Goal: Task Accomplishment & Management: Use online tool/utility

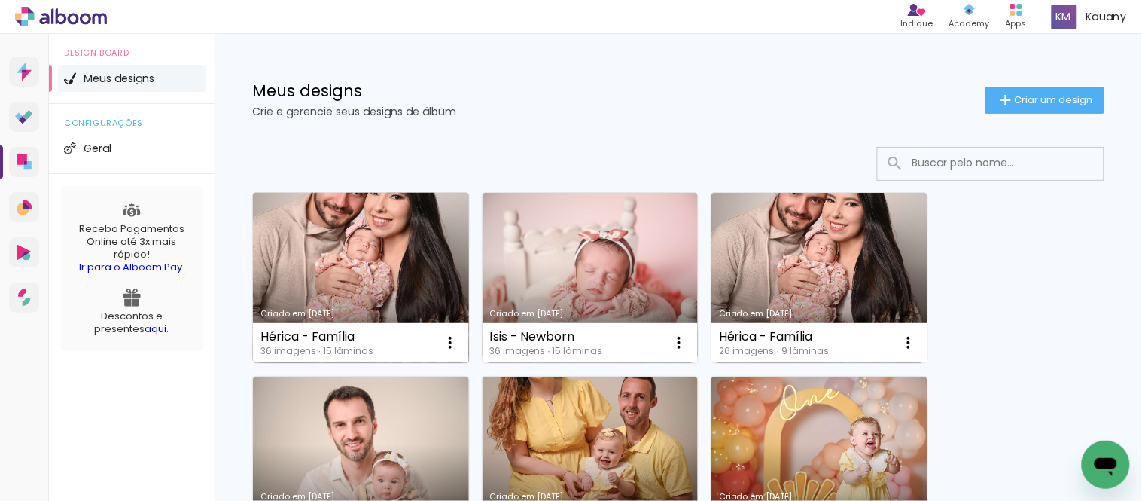
click at [385, 279] on link "Criado em [DATE]" at bounding box center [361, 278] width 216 height 170
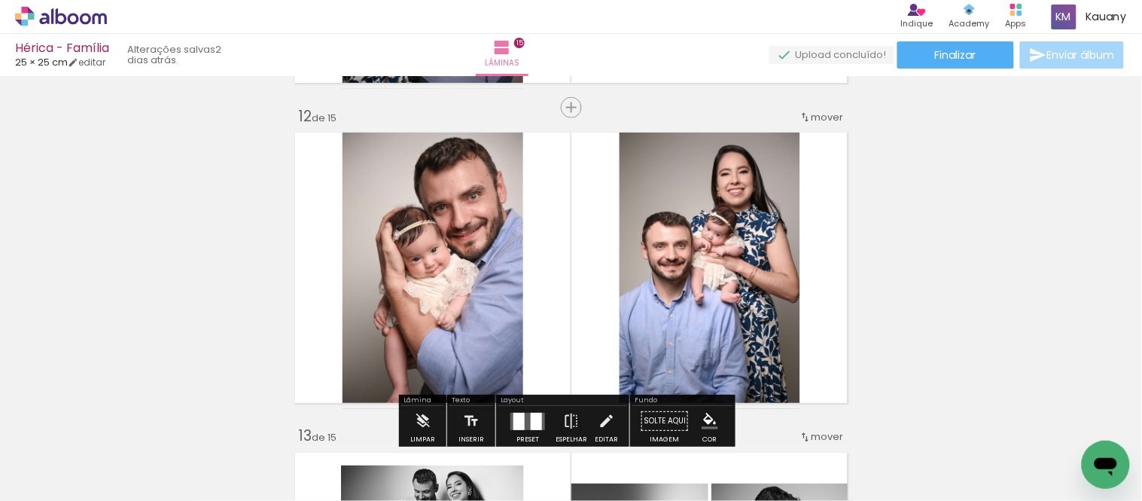
scroll to position [3467, 0]
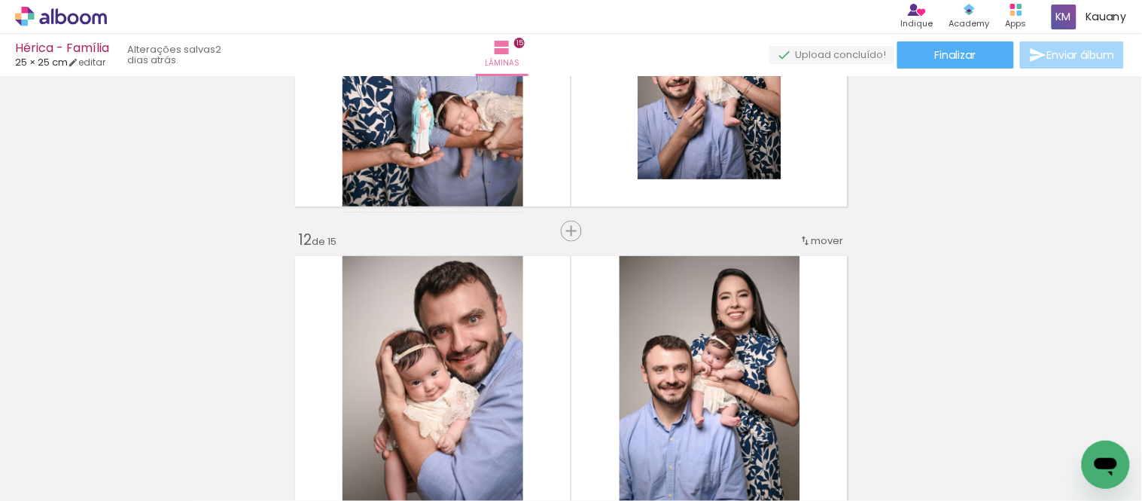
scroll to position [3345, 0]
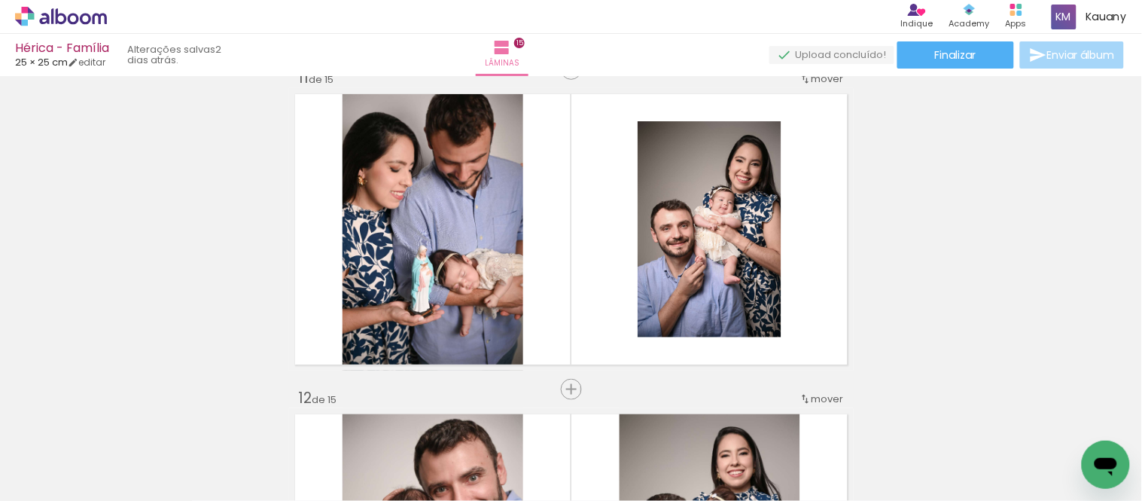
scroll to position [3257, 0]
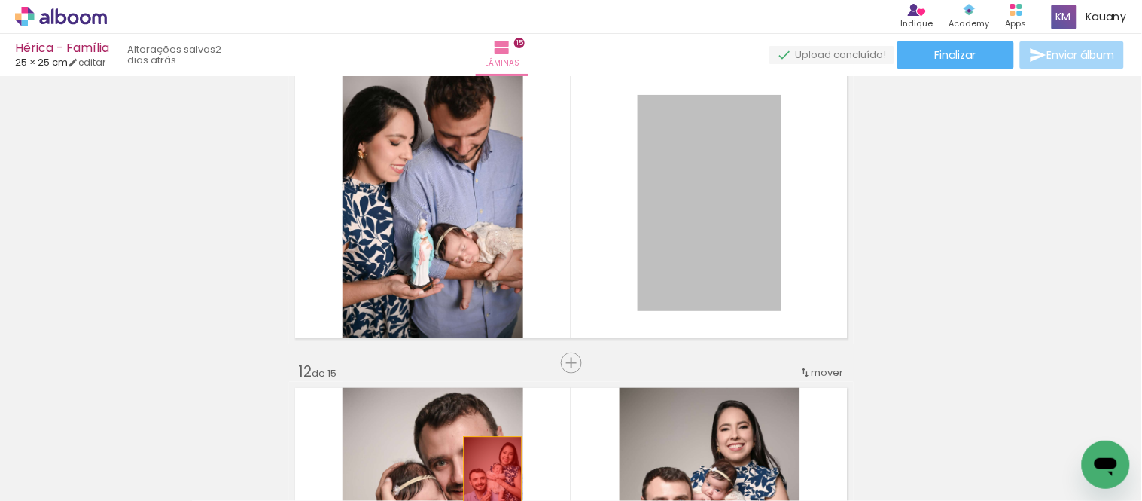
drag, startPoint x: 709, startPoint y: 218, endPoint x: 486, endPoint y: 479, distance: 343.3
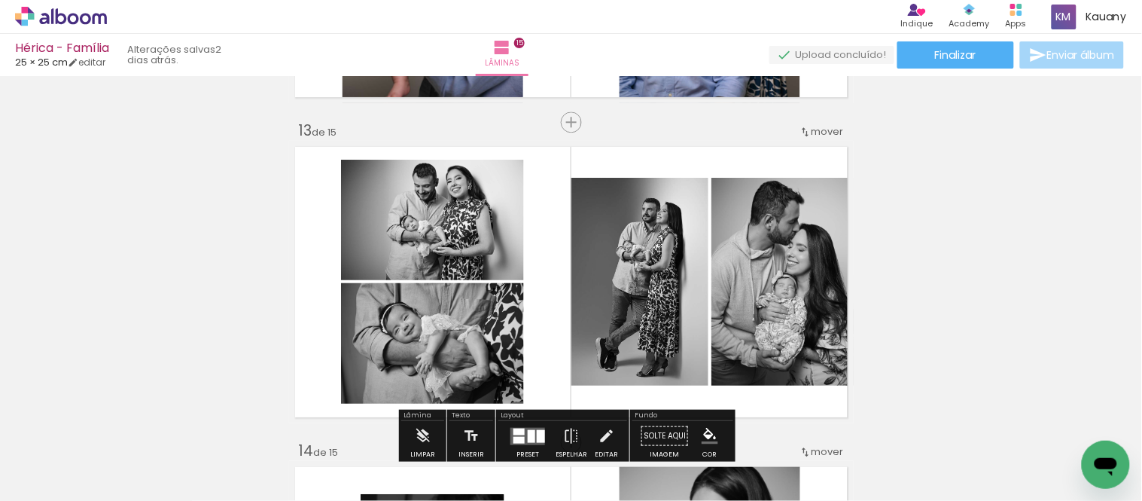
scroll to position [3842, 0]
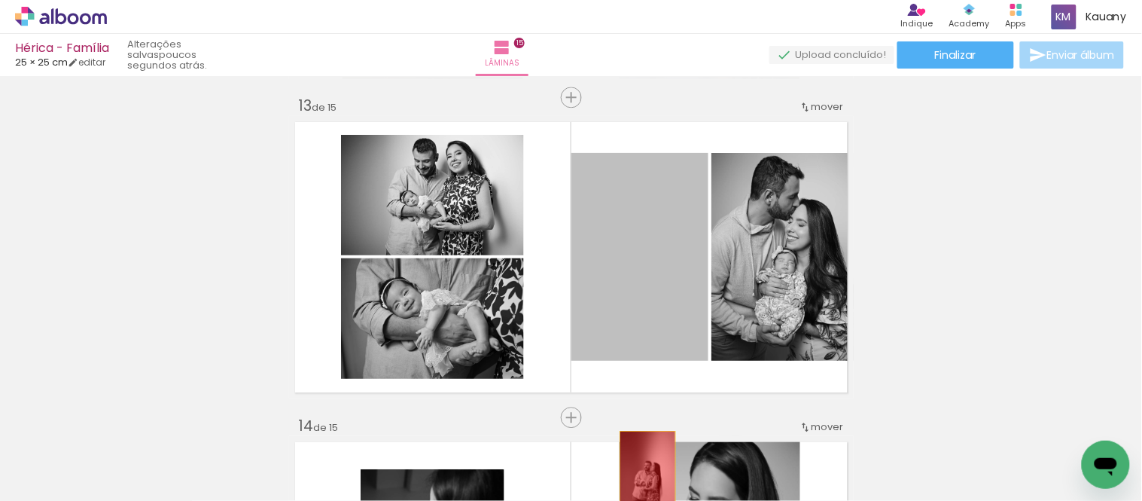
drag, startPoint x: 676, startPoint y: 238, endPoint x: 641, endPoint y: 472, distance: 236.6
click at [641, 472] on quentale-workspace at bounding box center [571, 250] width 1142 height 501
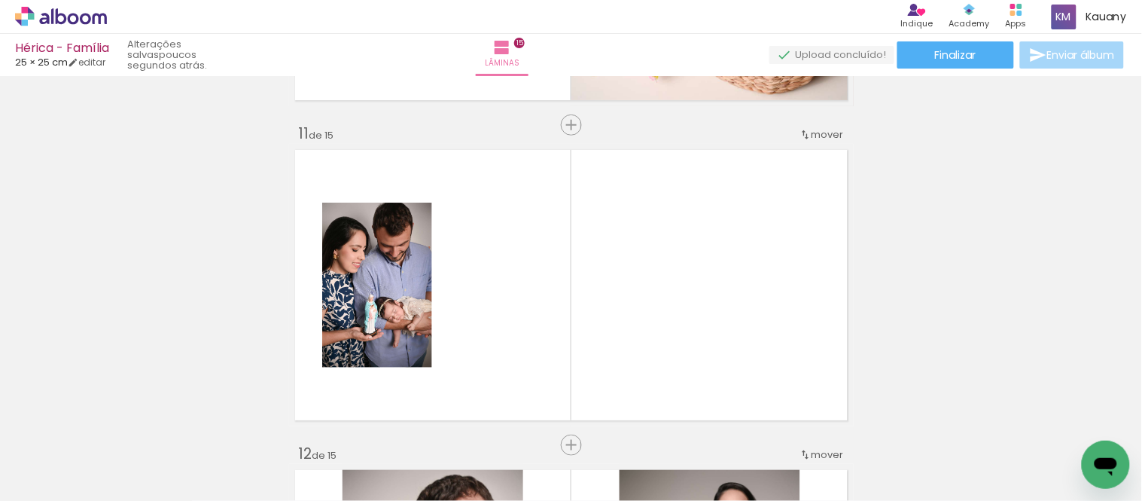
scroll to position [3173, 0]
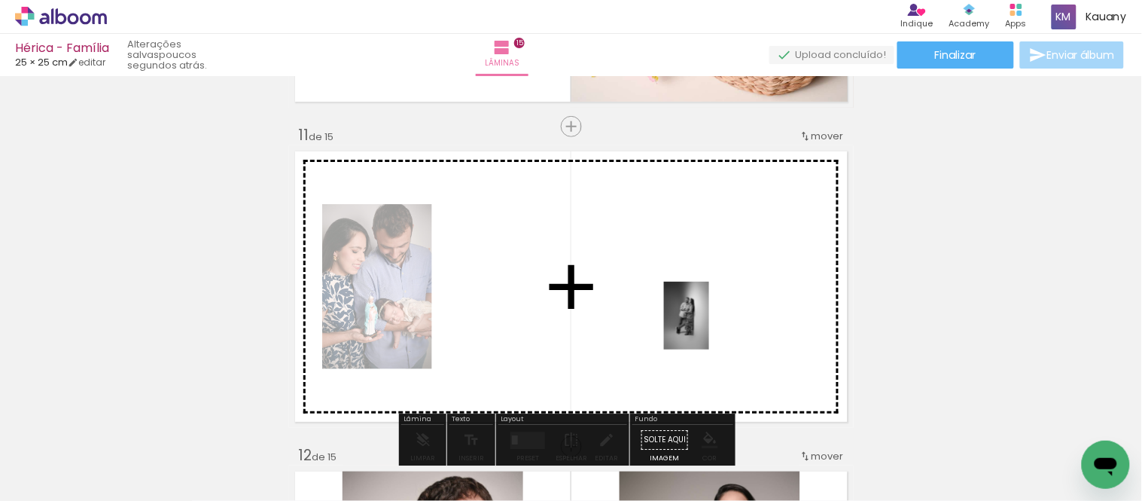
drag, startPoint x: 401, startPoint y: 437, endPoint x: 713, endPoint y: 324, distance: 331.2
click at [713, 324] on quentale-workspace at bounding box center [571, 250] width 1142 height 501
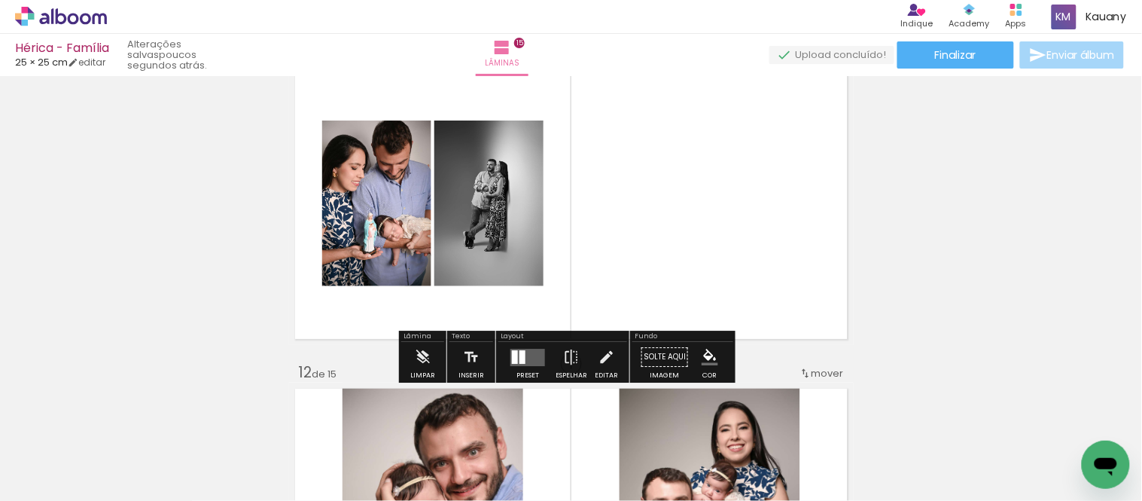
scroll to position [3257, 0]
click at [525, 351] on quentale-layouter at bounding box center [527, 356] width 35 height 17
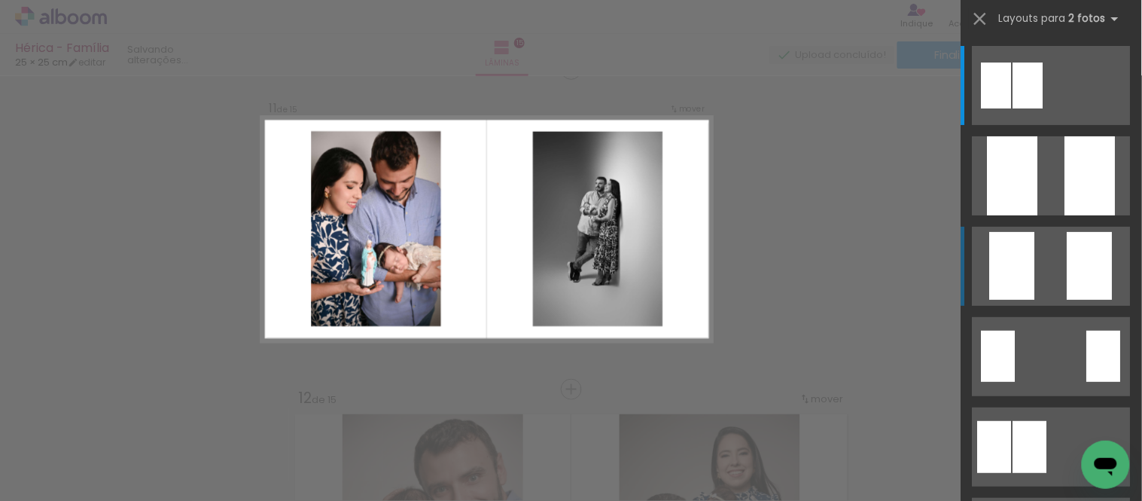
scroll to position [3218, 0]
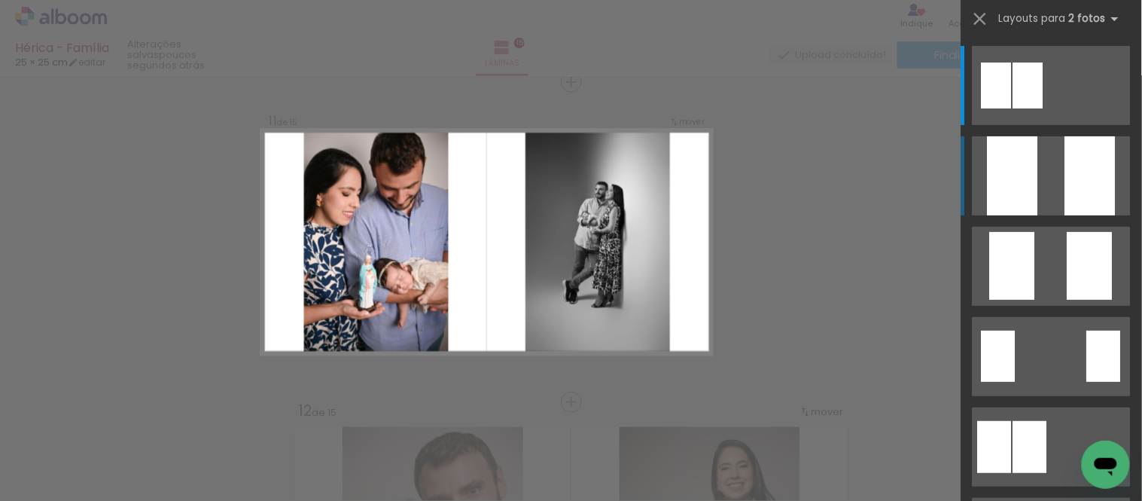
click at [1058, 173] on quentale-layouter at bounding box center [1051, 175] width 158 height 79
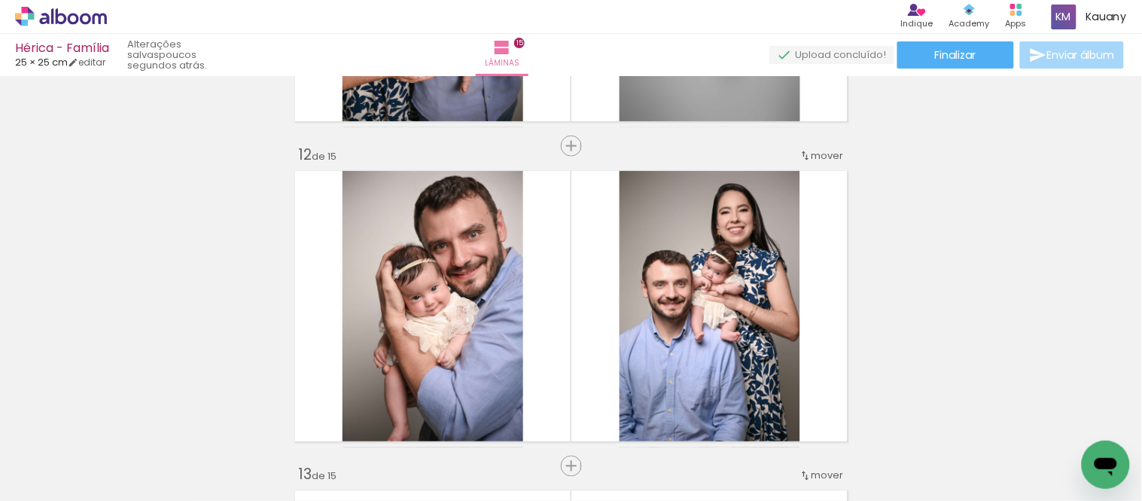
scroll to position [3385, 0]
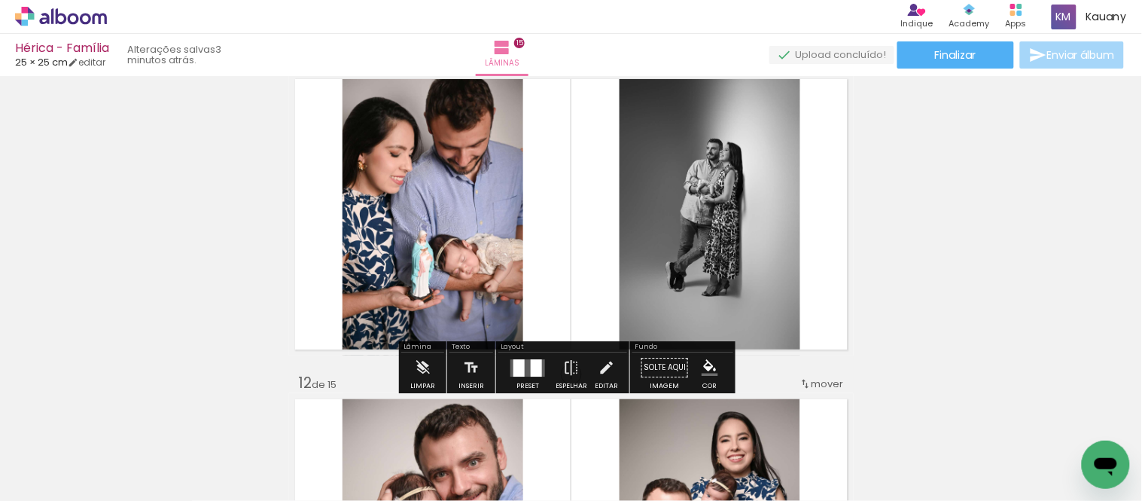
scroll to position [3218, 0]
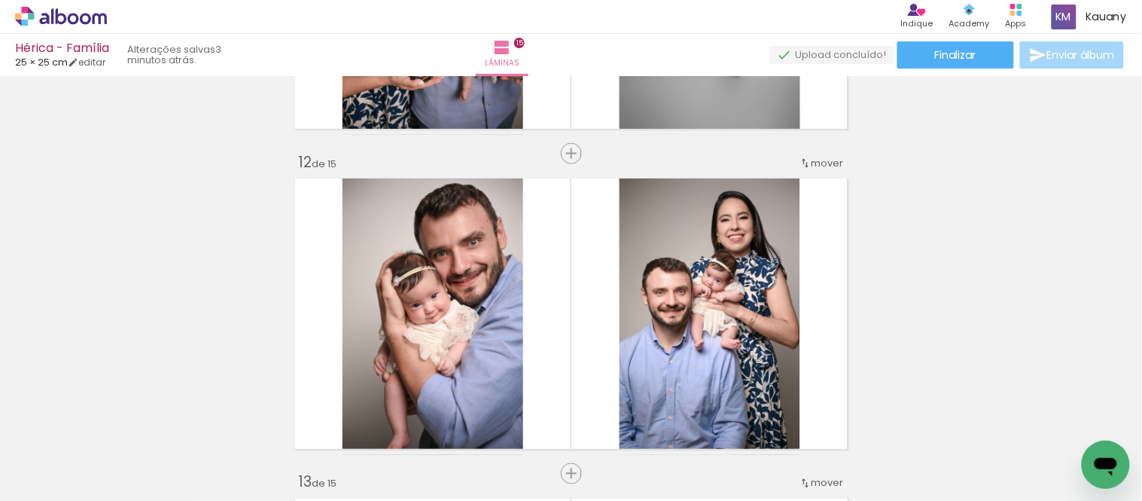
scroll to position [3468, 0]
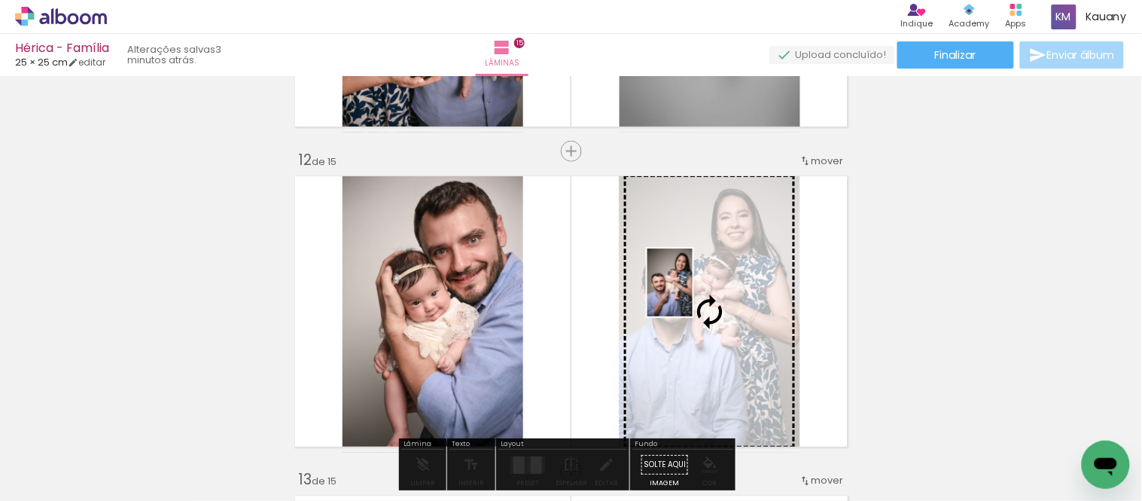
drag, startPoint x: 826, startPoint y: 461, endPoint x: 692, endPoint y: 294, distance: 214.2
click at [692, 294] on quentale-workspace at bounding box center [571, 250] width 1142 height 501
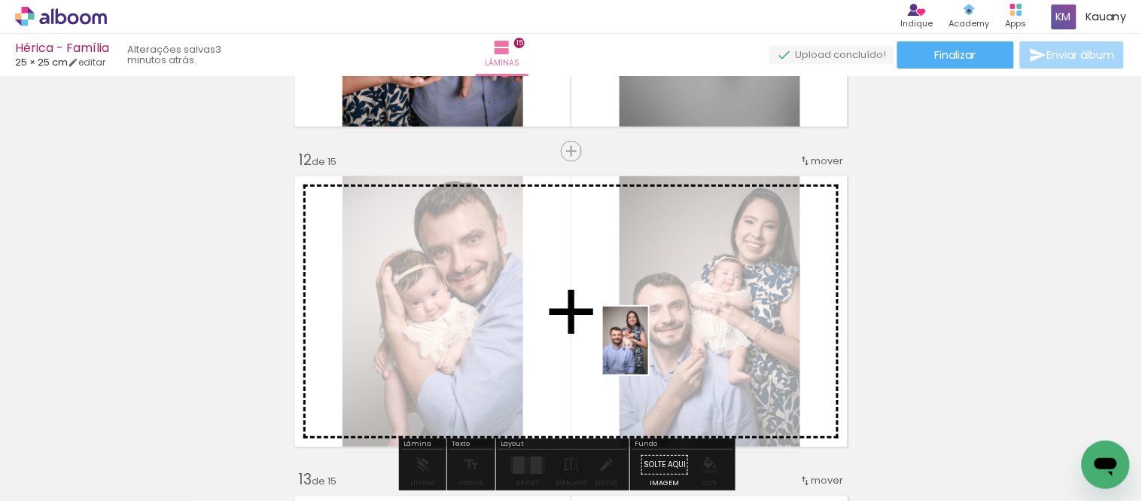
drag, startPoint x: 714, startPoint y: 467, endPoint x: 648, endPoint y: 351, distance: 133.1
click at [648, 351] on quentale-workspace at bounding box center [571, 250] width 1142 height 501
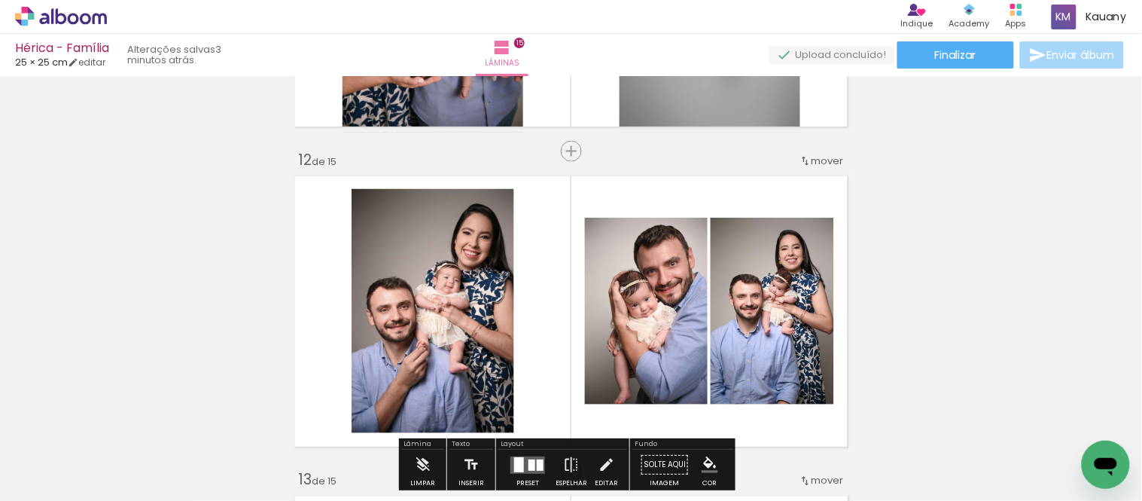
scroll to position [3553, 0]
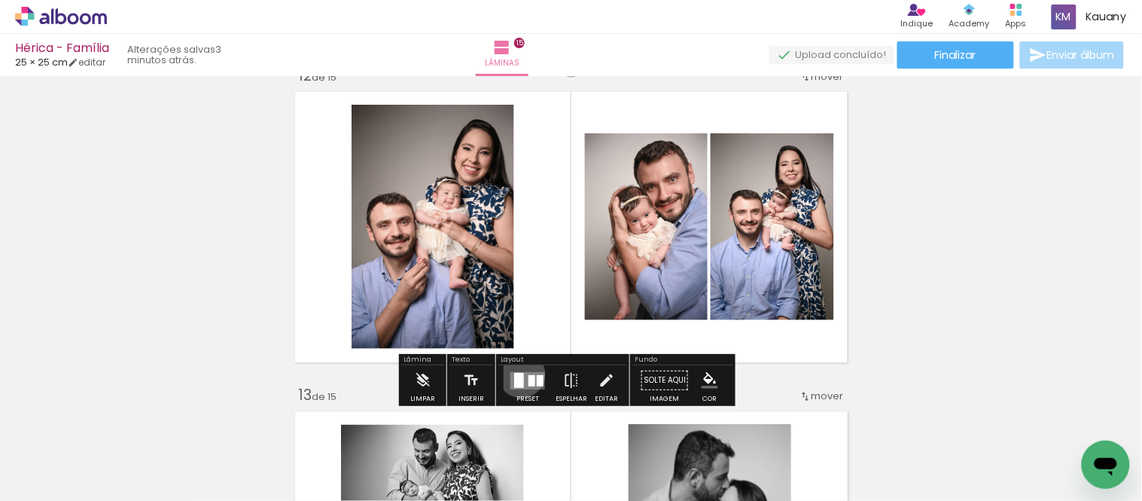
click at [518, 374] on div at bounding box center [519, 380] width 10 height 15
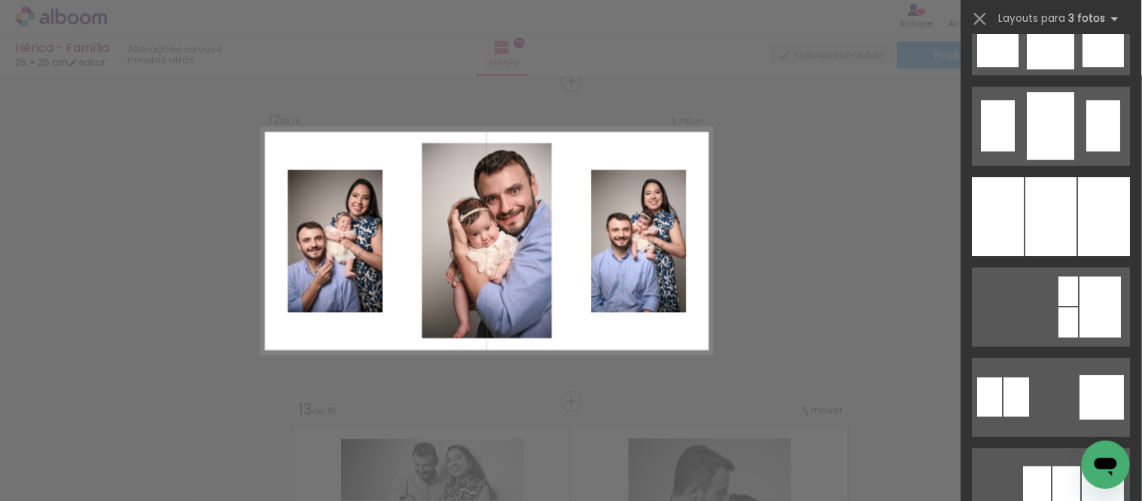
scroll to position [1254, 0]
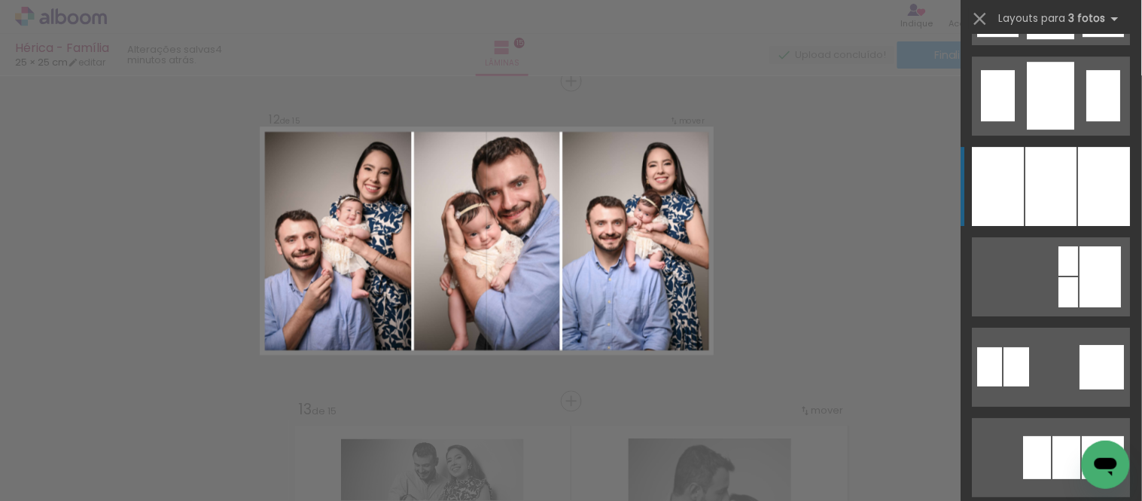
click at [1033, 196] on div at bounding box center [1051, 186] width 51 height 79
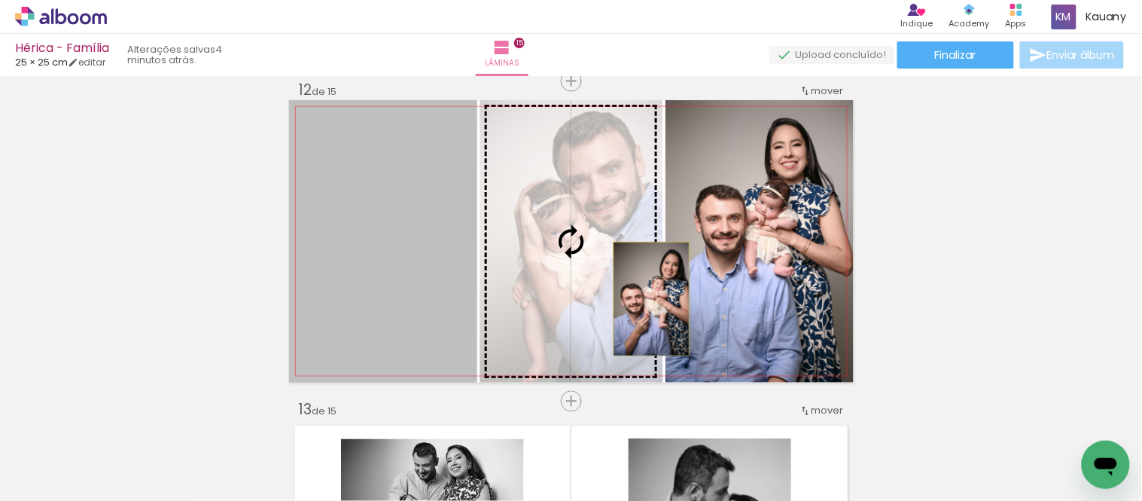
drag, startPoint x: 420, startPoint y: 288, endPoint x: 645, endPoint y: 299, distance: 225.3
click at [0, 0] on slot at bounding box center [0, 0] width 0 height 0
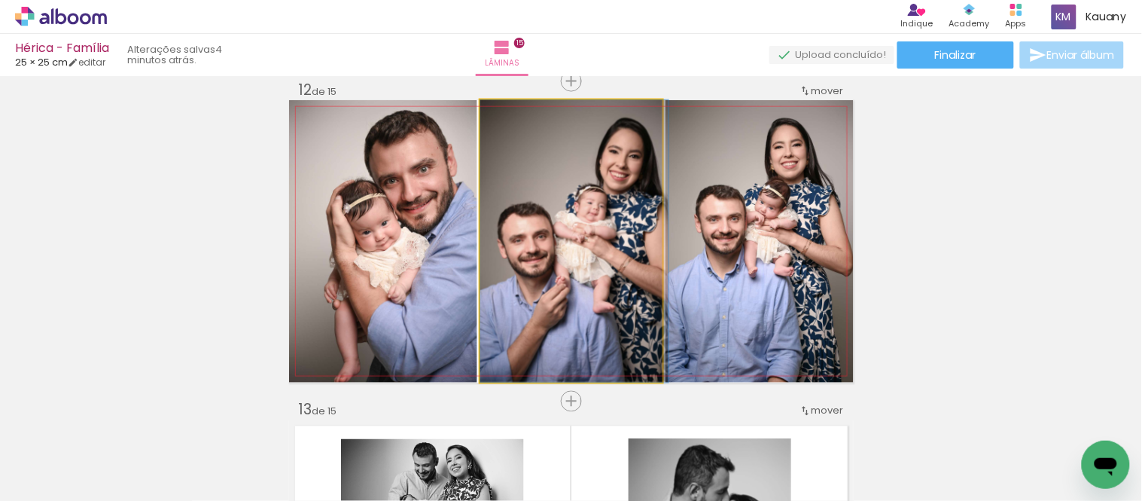
drag, startPoint x: 571, startPoint y: 291, endPoint x: 584, endPoint y: 290, distance: 13.6
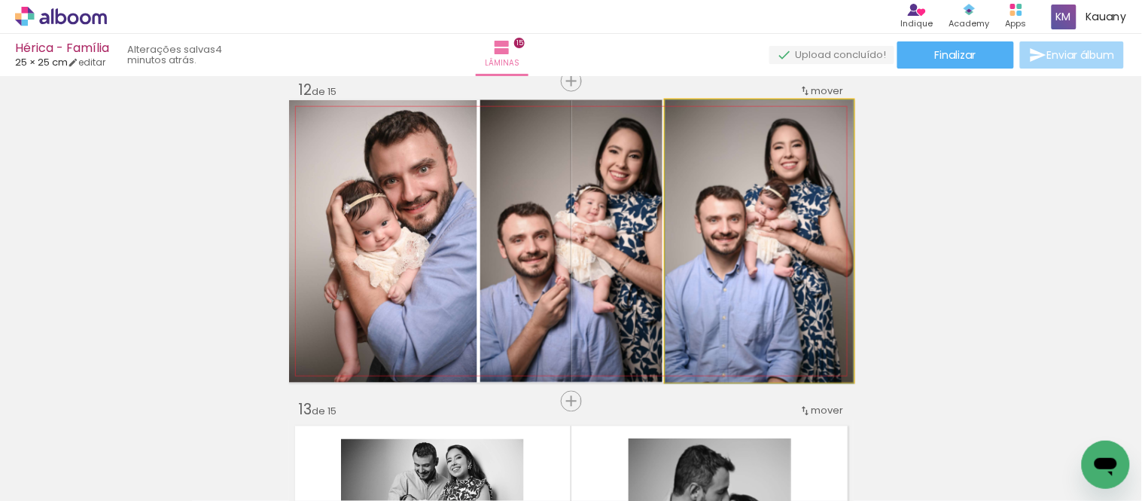
drag, startPoint x: 743, startPoint y: 267, endPoint x: 744, endPoint y: 284, distance: 16.6
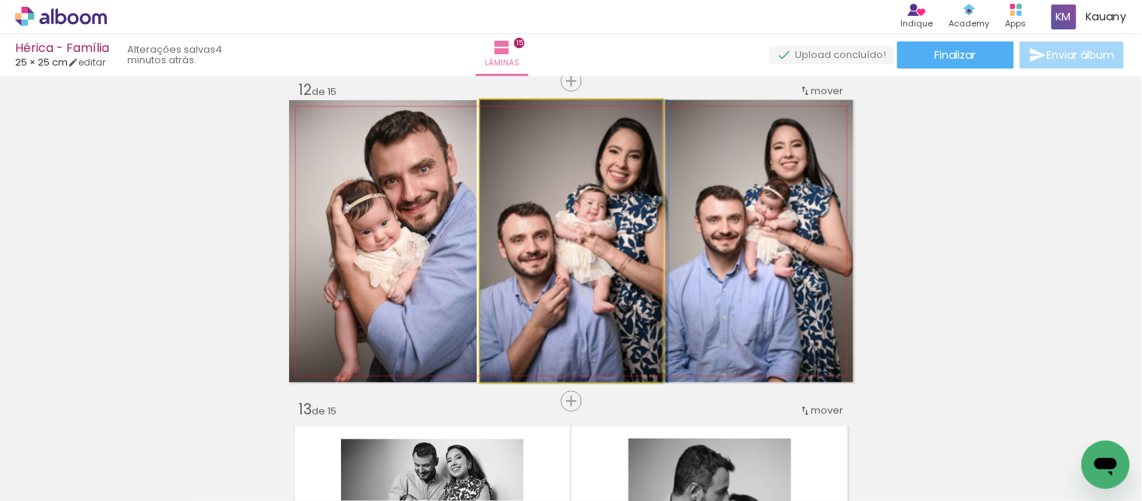
drag, startPoint x: 602, startPoint y: 305, endPoint x: 602, endPoint y: 289, distance: 15.8
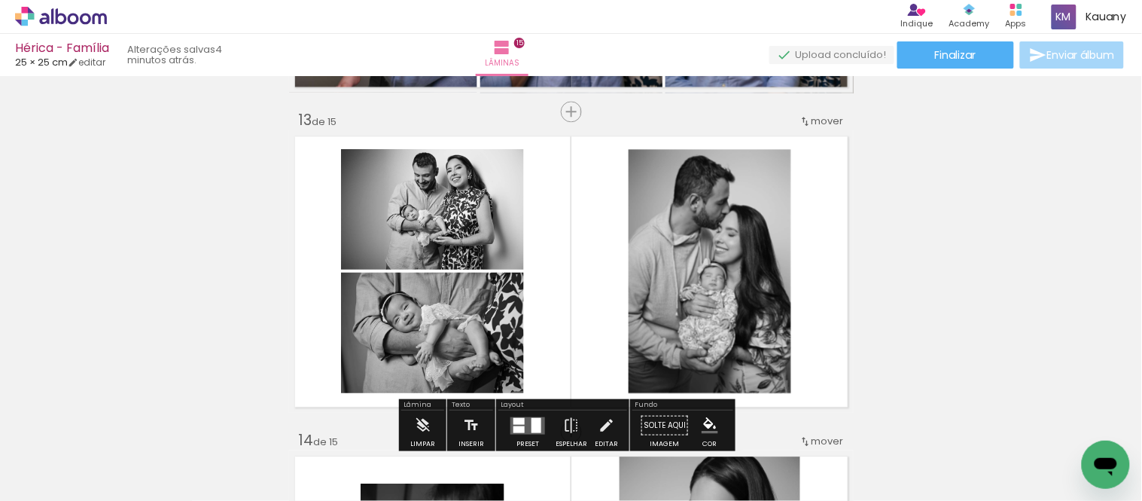
scroll to position [3789, 0]
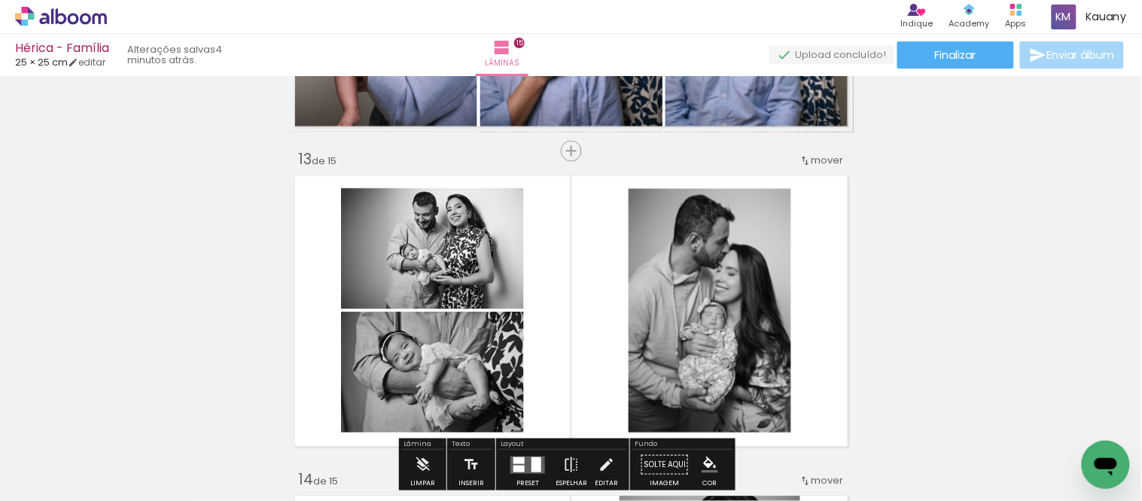
click at [811, 159] on span "mover" at bounding box center [827, 160] width 32 height 14
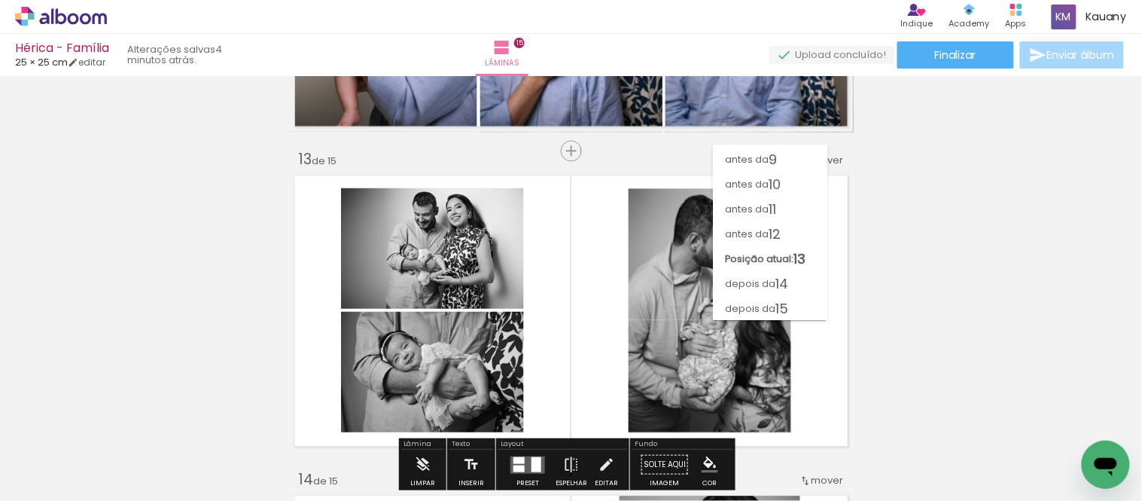
scroll to position [197, 0]
click at [784, 233] on paper-item "antes da 12" at bounding box center [770, 233] width 114 height 25
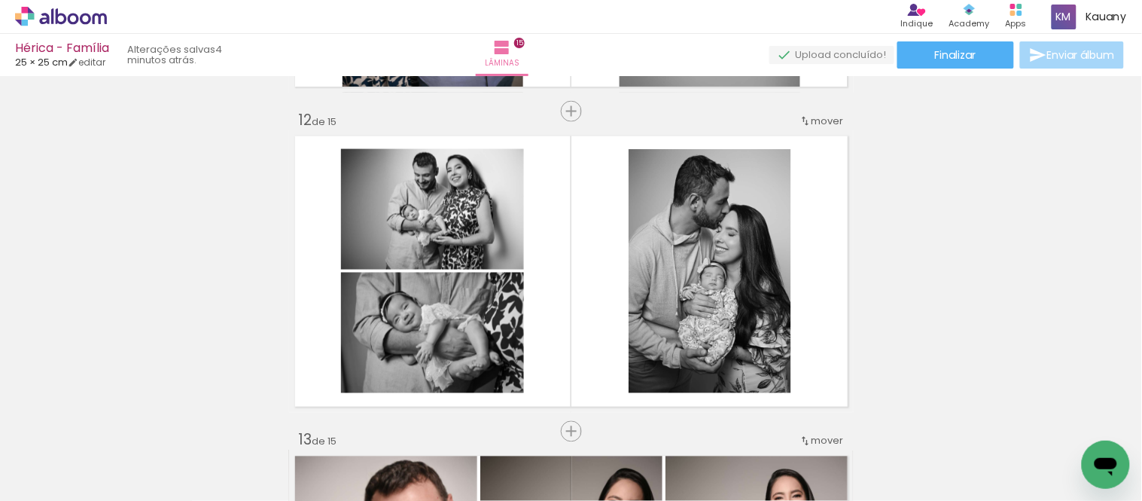
scroll to position [3538, 0]
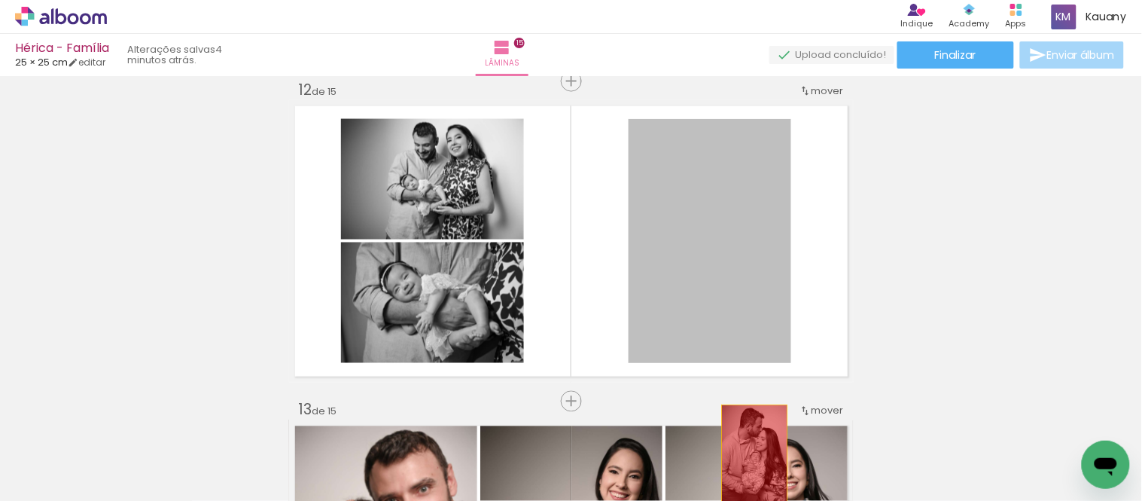
drag, startPoint x: 726, startPoint y: 221, endPoint x: 748, endPoint y: 454, distance: 234.3
click at [748, 454] on quentale-workspace at bounding box center [571, 250] width 1142 height 501
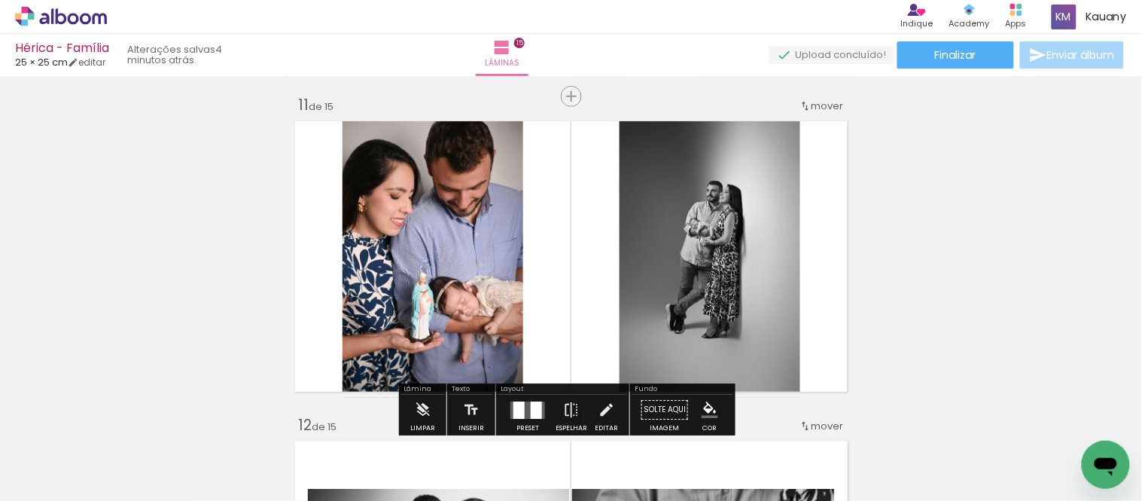
scroll to position [0, 1532]
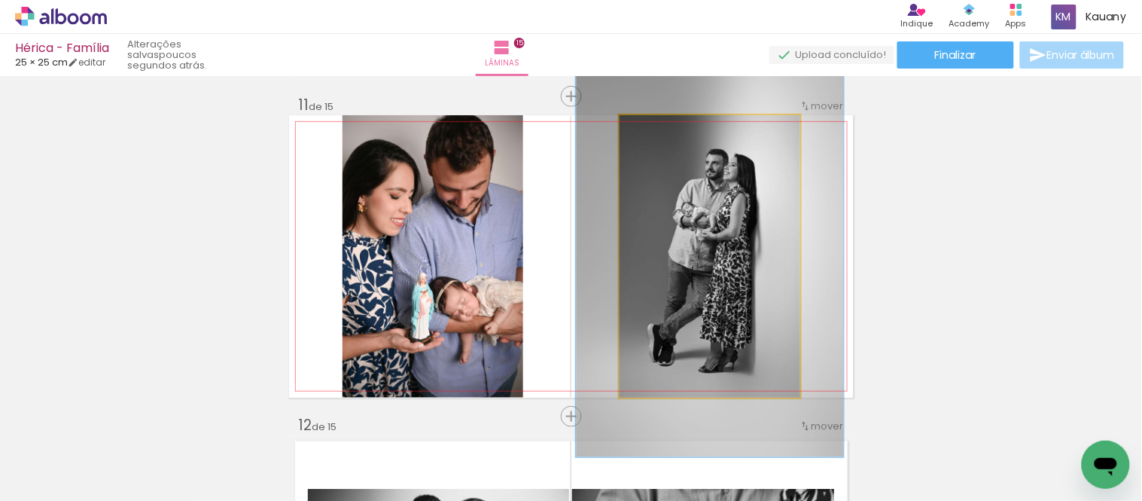
drag, startPoint x: 657, startPoint y: 130, endPoint x: 679, endPoint y: 131, distance: 21.8
type paper-slider "142"
click at [679, 131] on div at bounding box center [676, 131] width 24 height 24
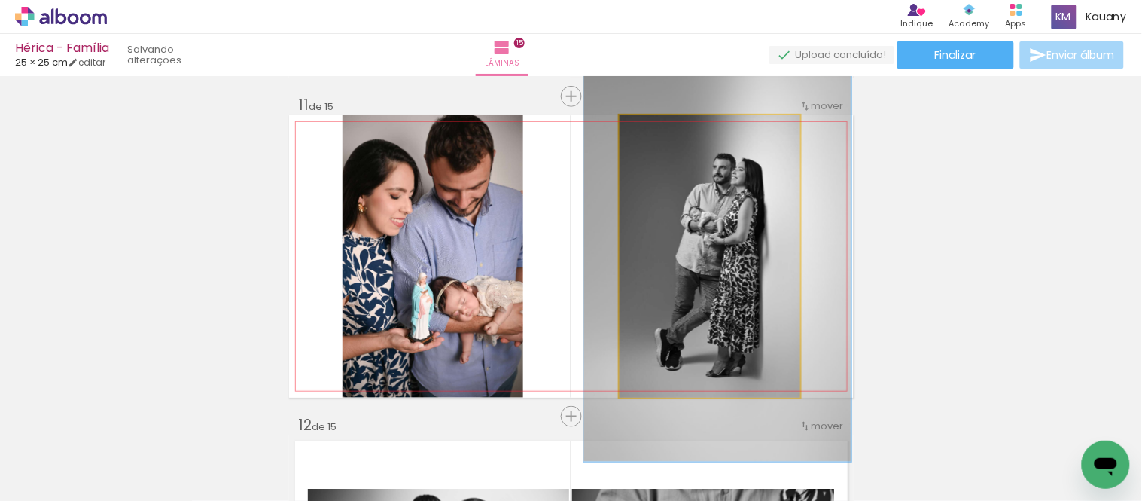
drag, startPoint x: 769, startPoint y: 242, endPoint x: 777, endPoint y: 247, distance: 8.8
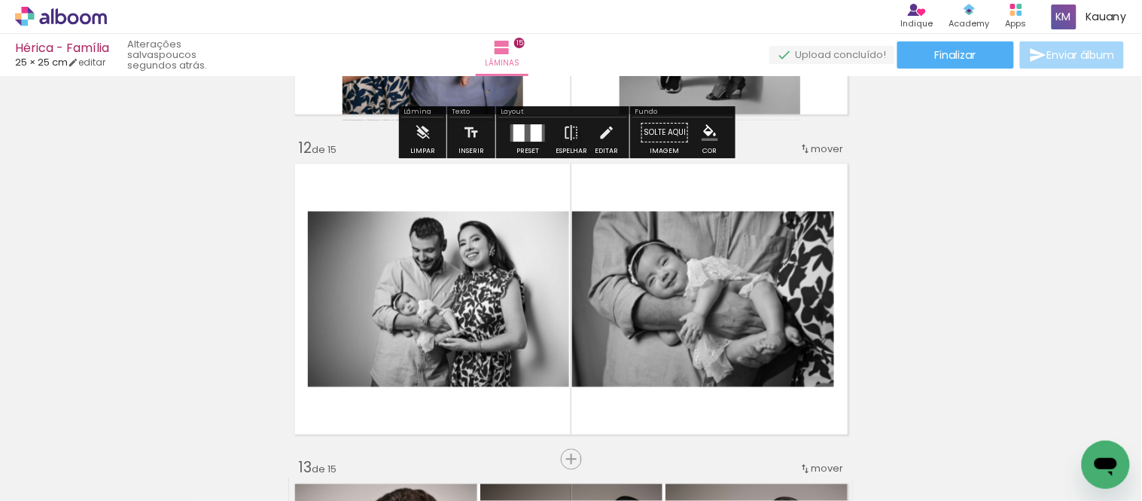
scroll to position [3538, 0]
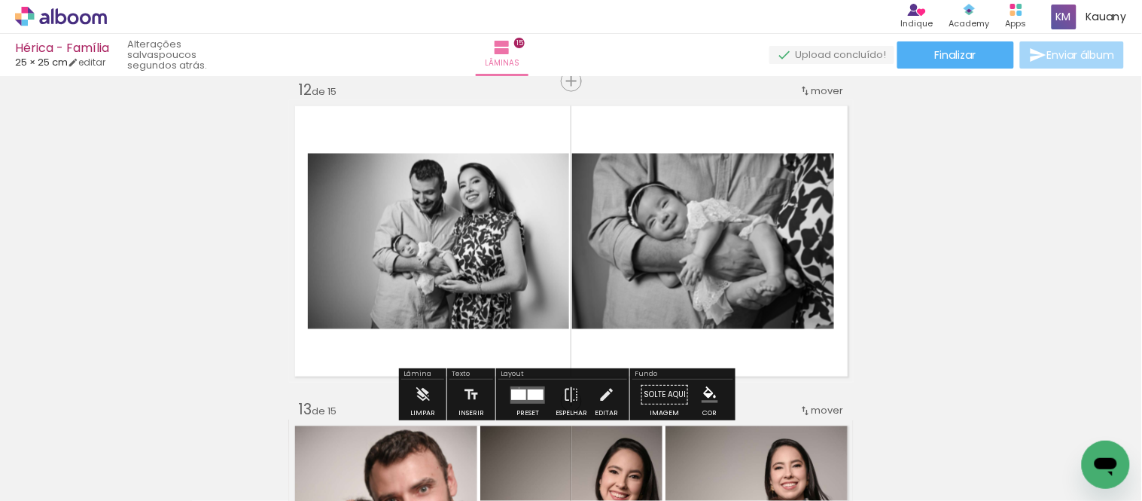
click at [516, 388] on quentale-layouter at bounding box center [527, 394] width 35 height 17
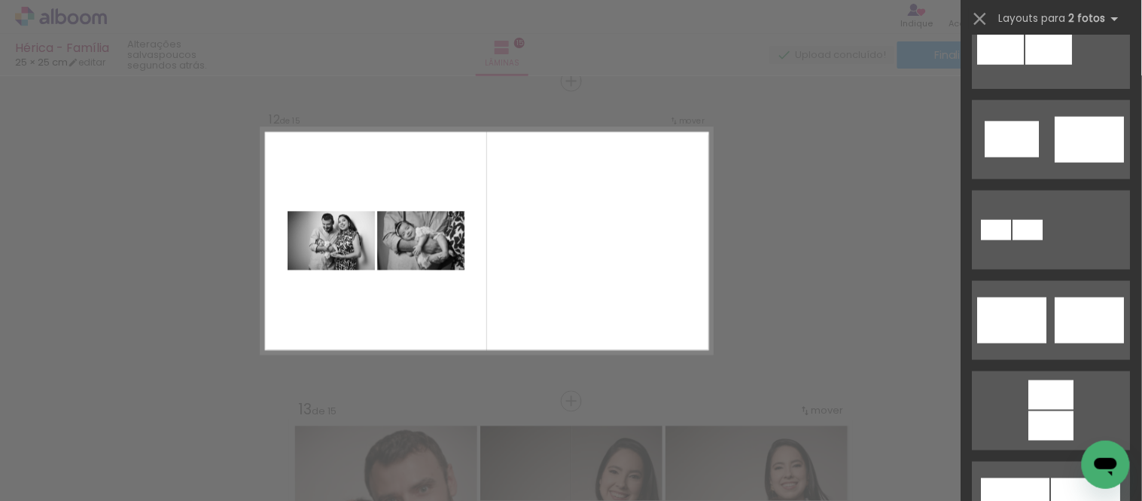
scroll to position [418, 0]
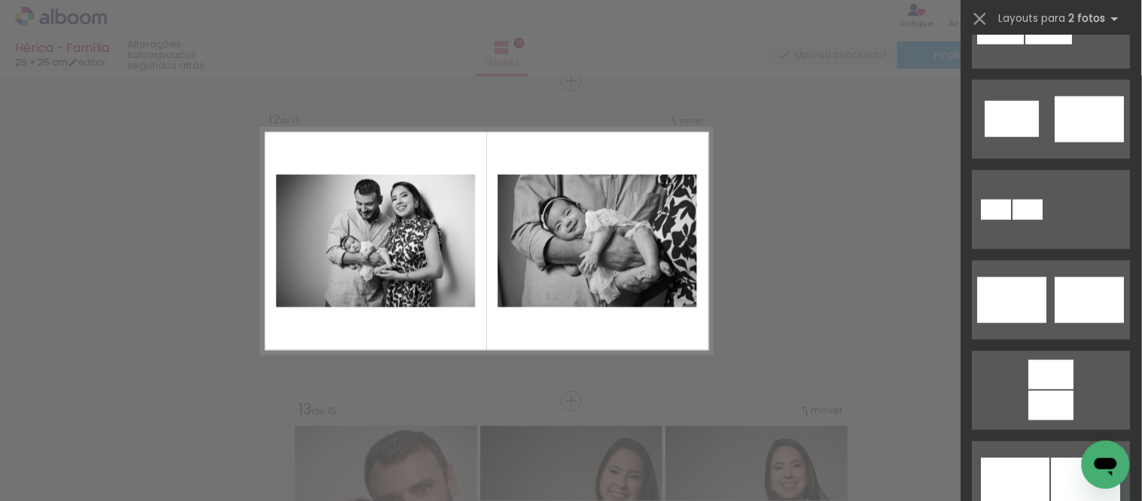
click at [1041, 278] on div at bounding box center [1012, 300] width 69 height 46
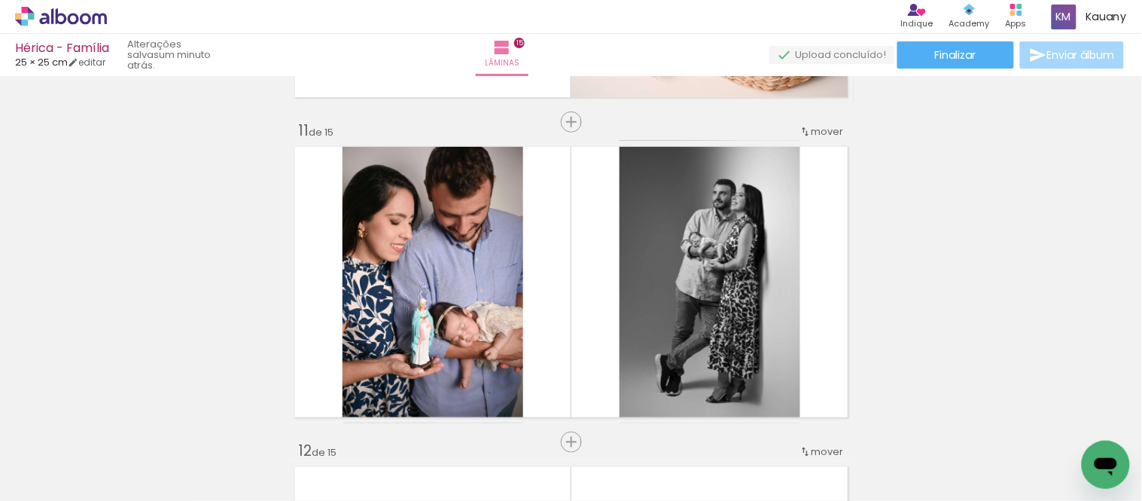
scroll to position [3261, 0]
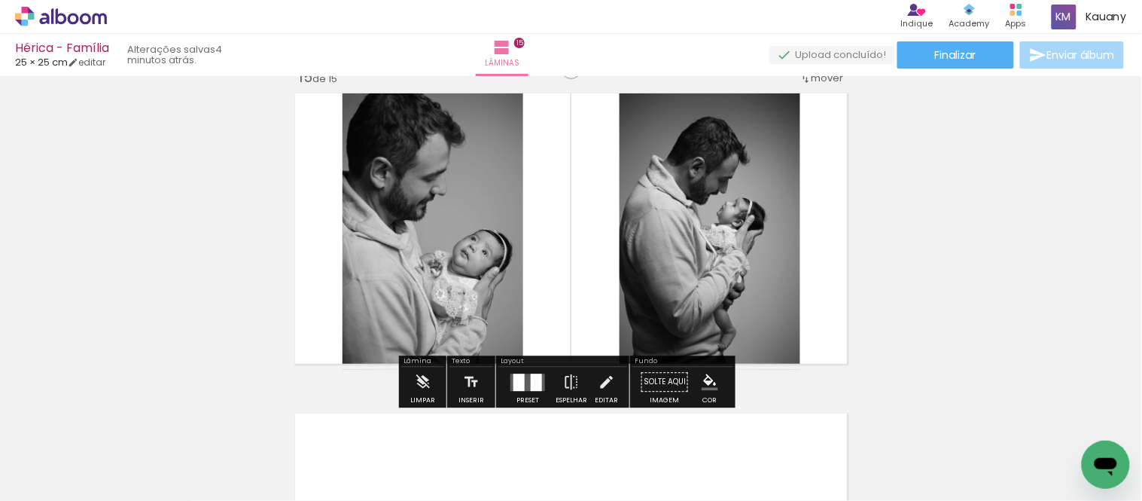
scroll to position [4432, 0]
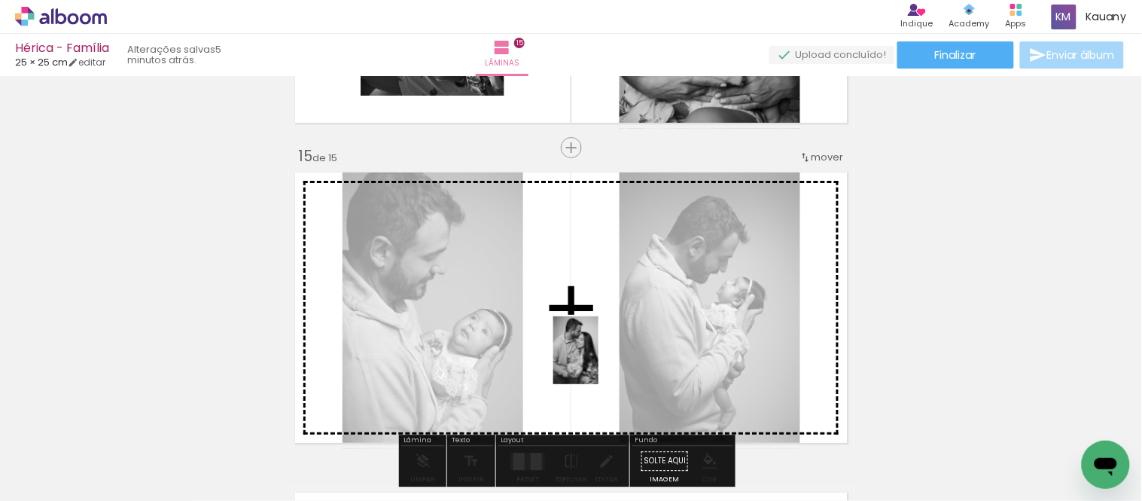
drag, startPoint x: 241, startPoint y: 446, endPoint x: 598, endPoint y: 361, distance: 367.3
click at [598, 361] on quentale-workspace at bounding box center [571, 250] width 1142 height 501
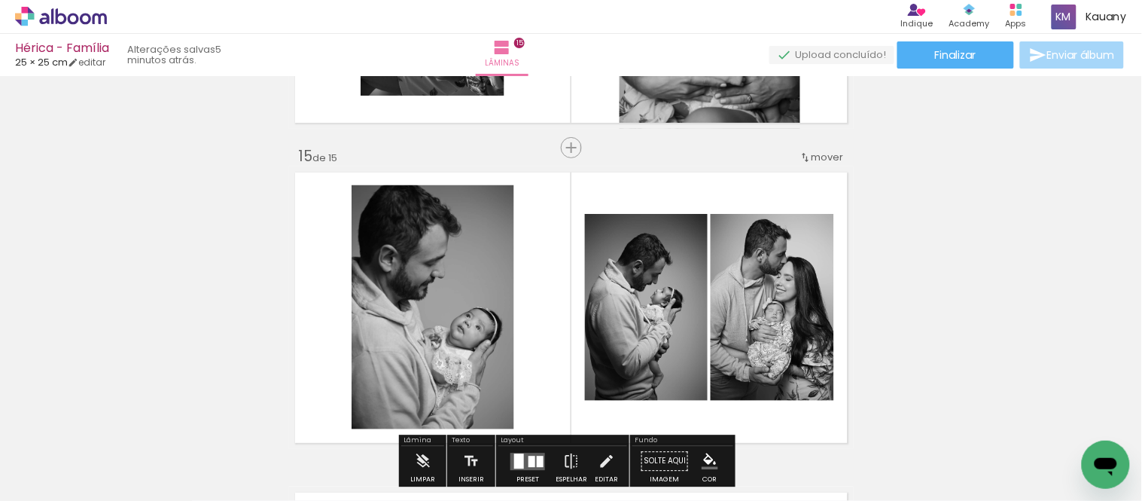
scroll to position [4516, 0]
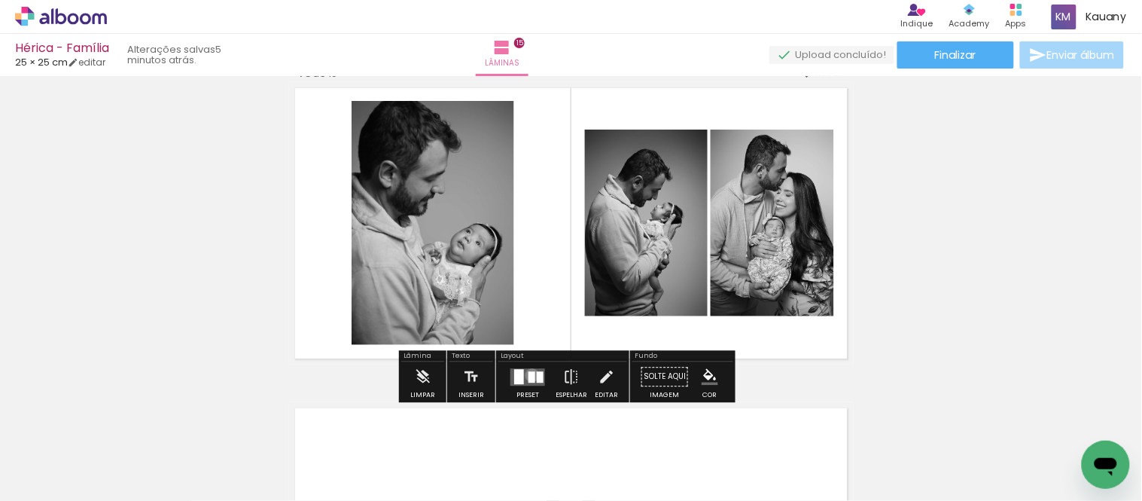
click at [528, 375] on div at bounding box center [531, 376] width 7 height 11
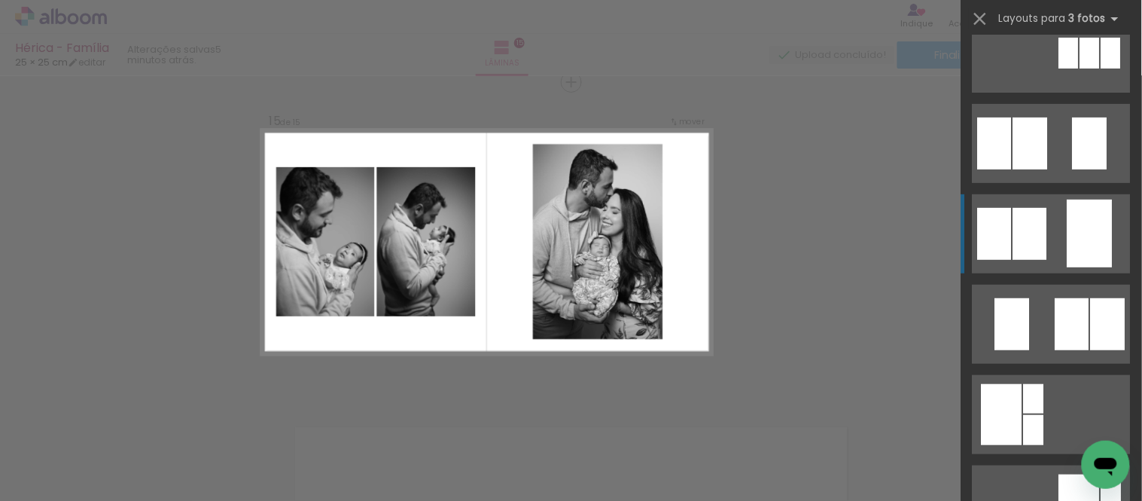
scroll to position [167, 0]
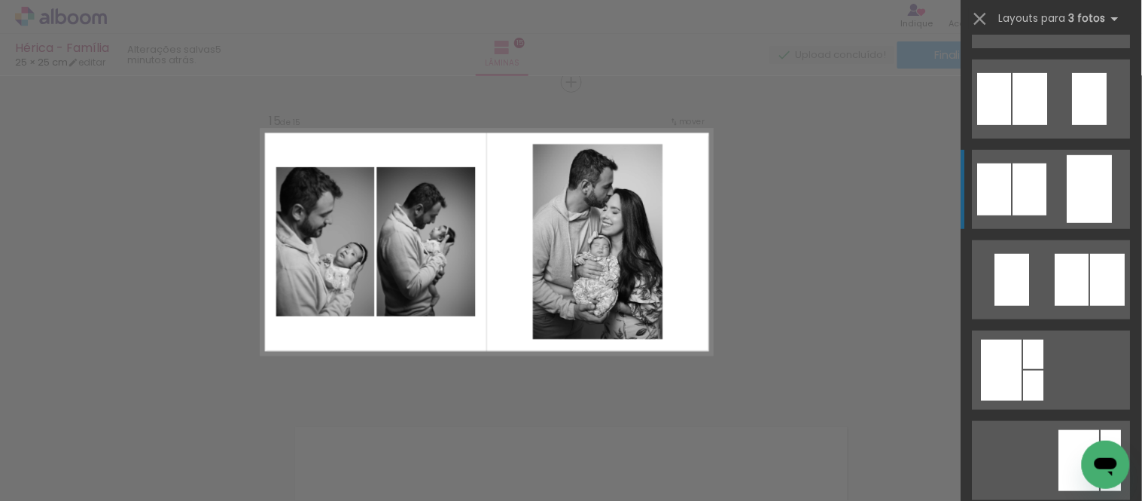
click at [1073, 182] on div at bounding box center [1089, 189] width 45 height 68
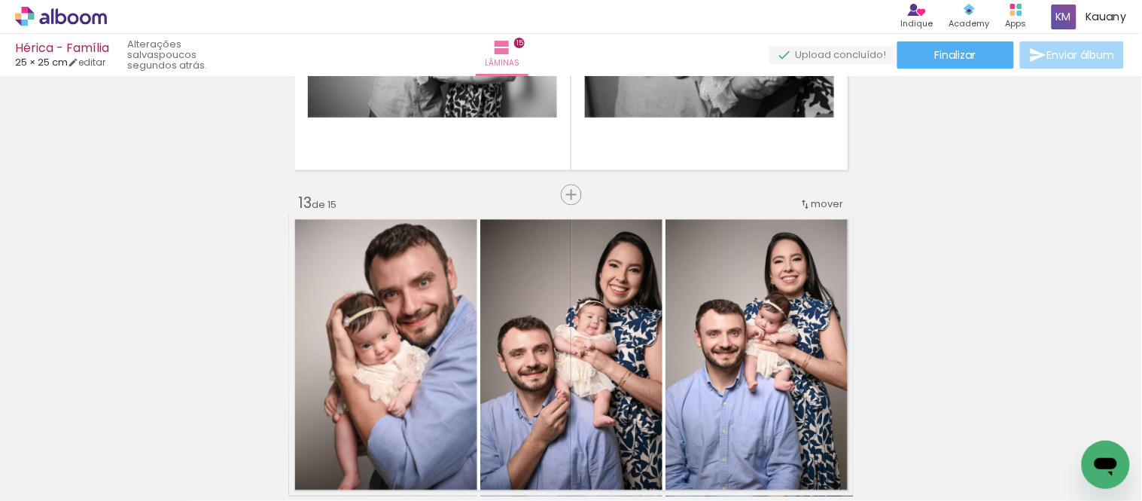
scroll to position [3828, 0]
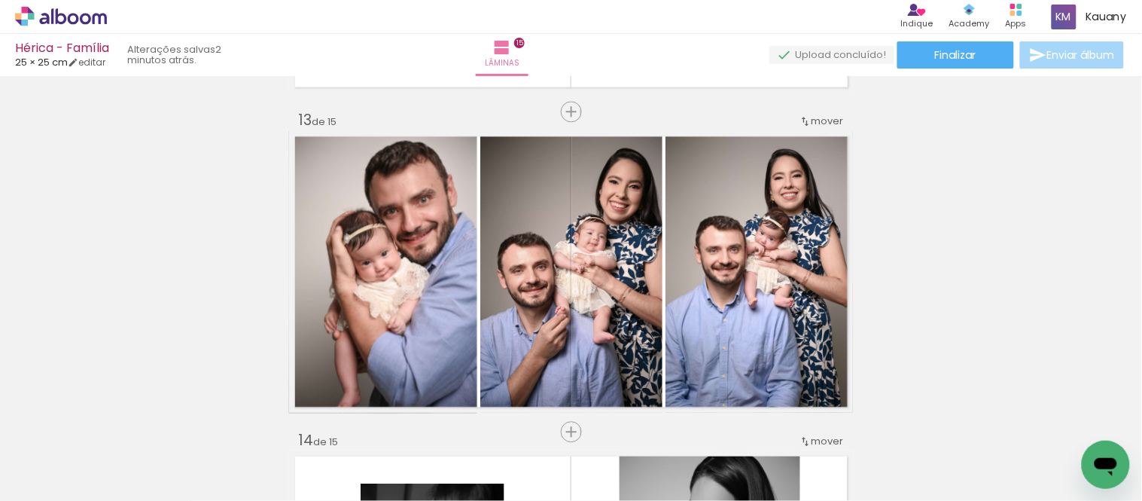
scroll to position [167, 0]
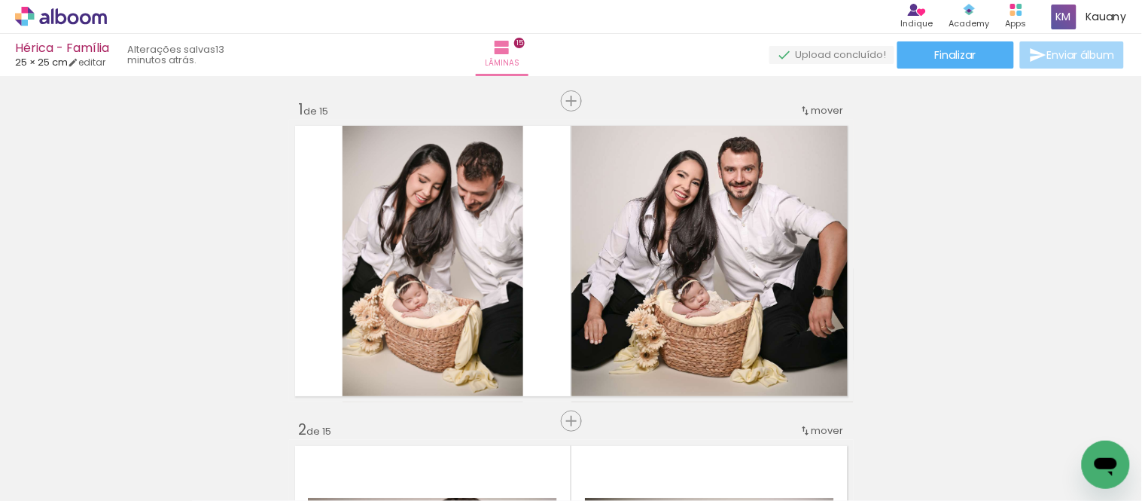
scroll to position [167, 0]
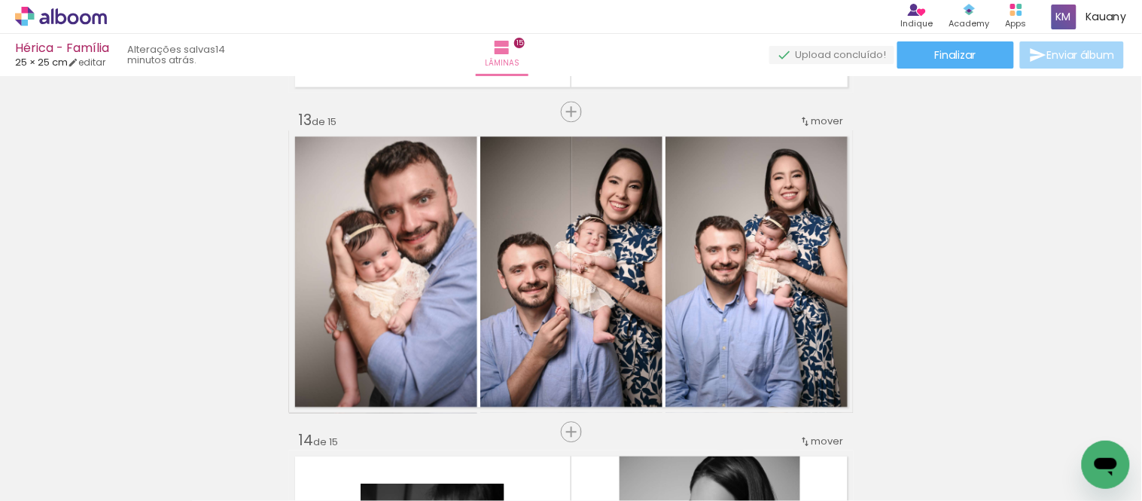
scroll to position [167, 0]
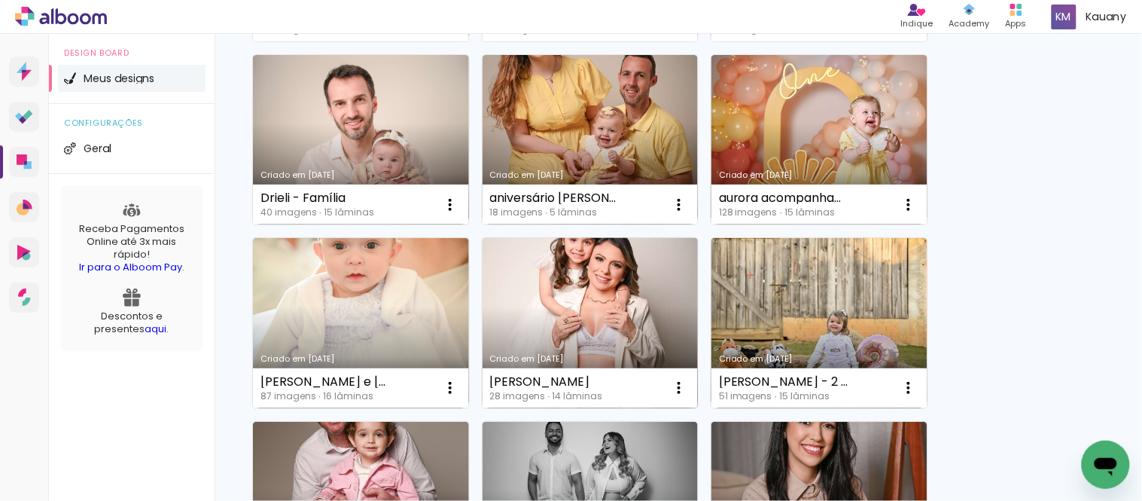
scroll to position [334, 0]
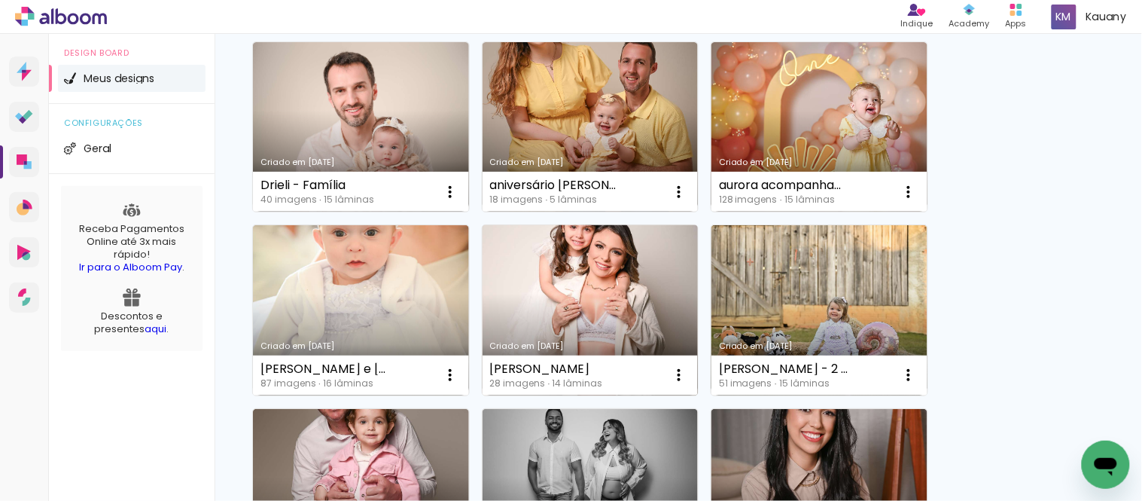
click at [593, 302] on link "Criado em [DATE]" at bounding box center [590, 310] width 216 height 170
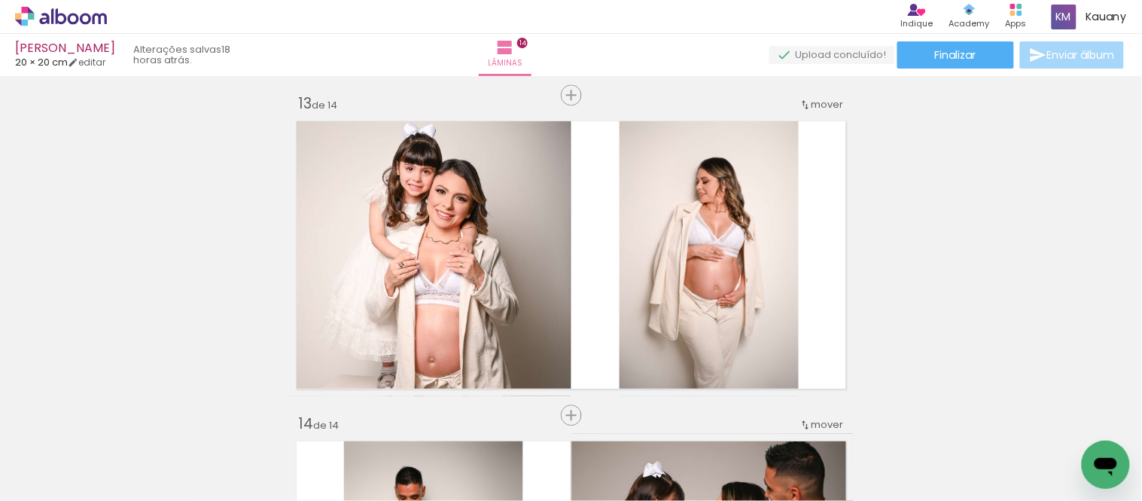
scroll to position [3881, 0]
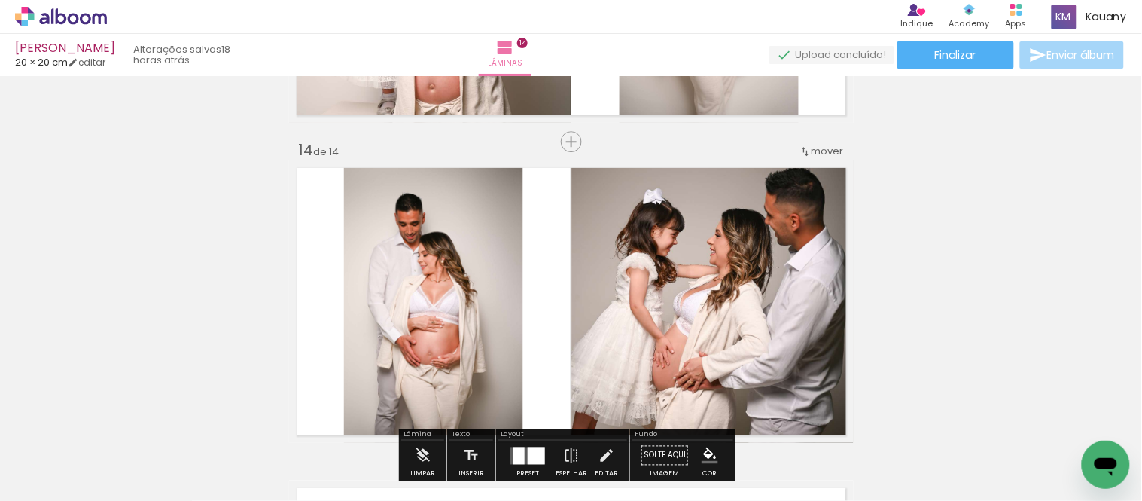
scroll to position [4107, 0]
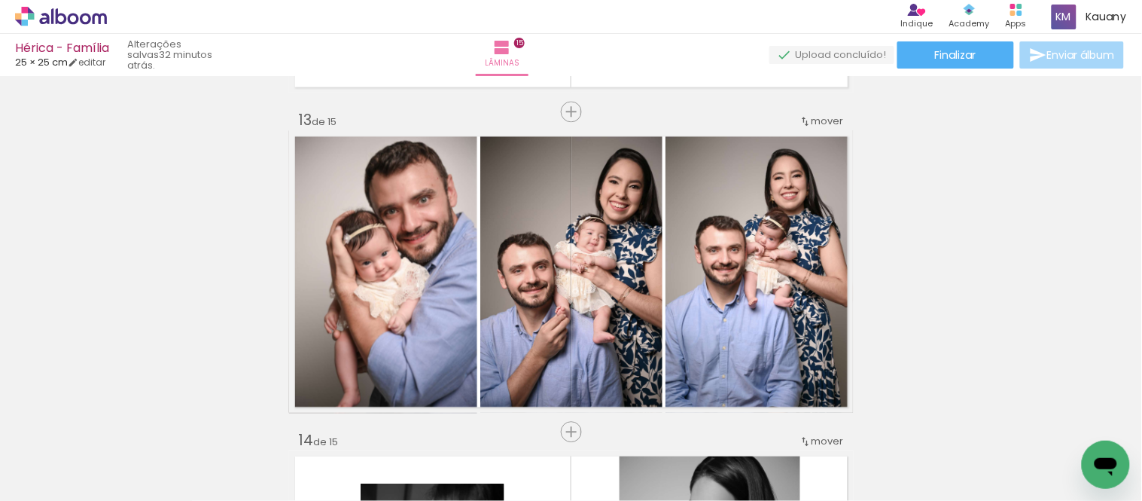
scroll to position [167, 0]
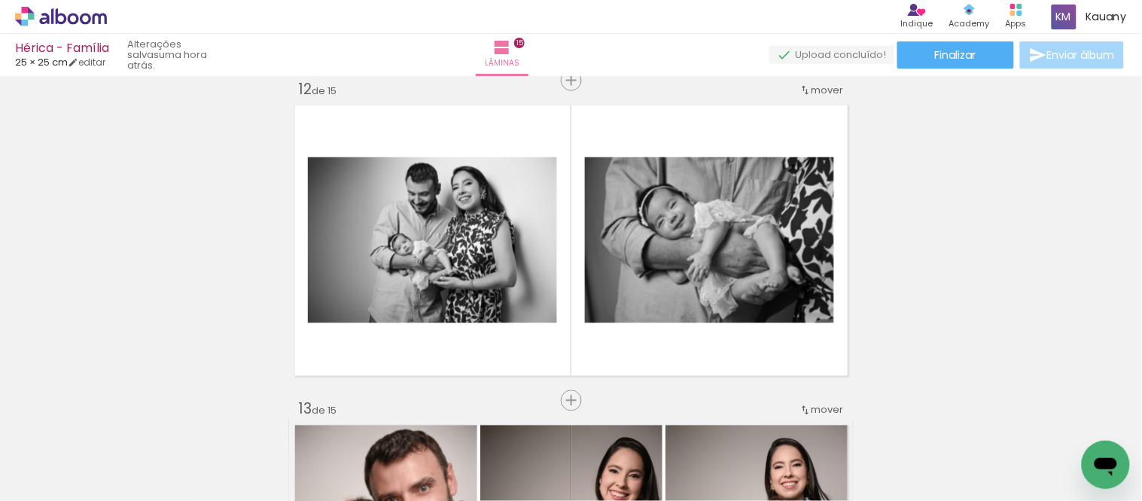
scroll to position [3494, 0]
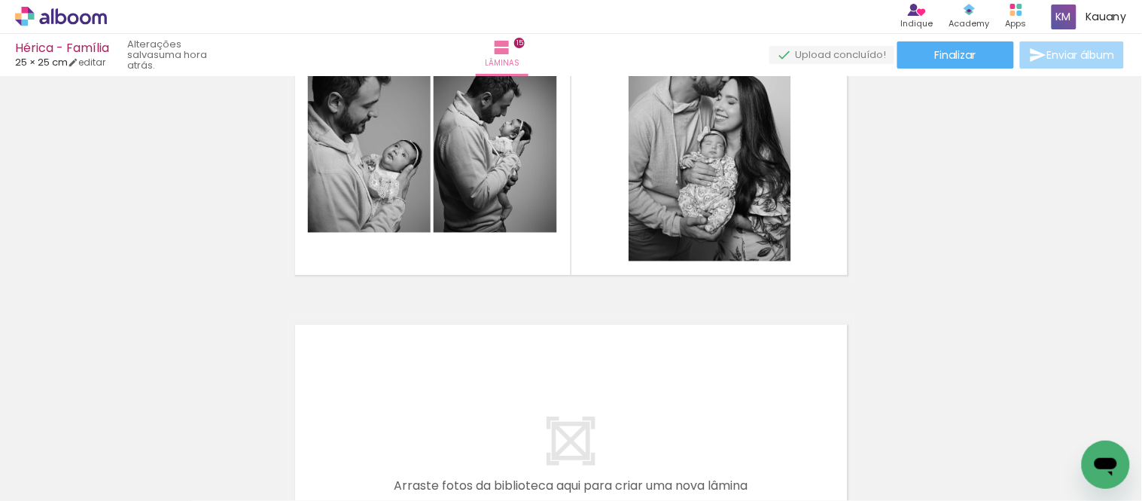
scroll to position [4516, 0]
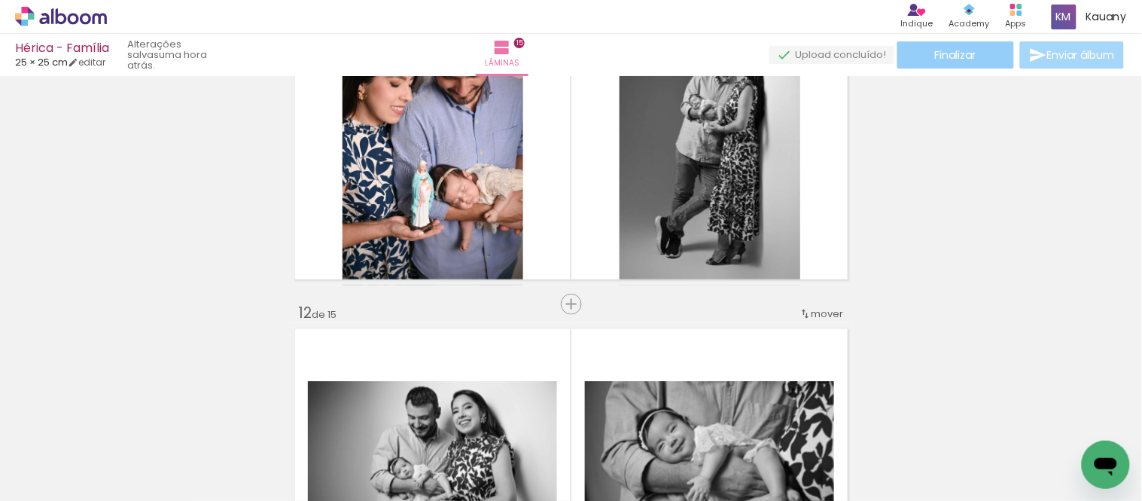
scroll to position [3178, 0]
